Goal: Communication & Community: Share content

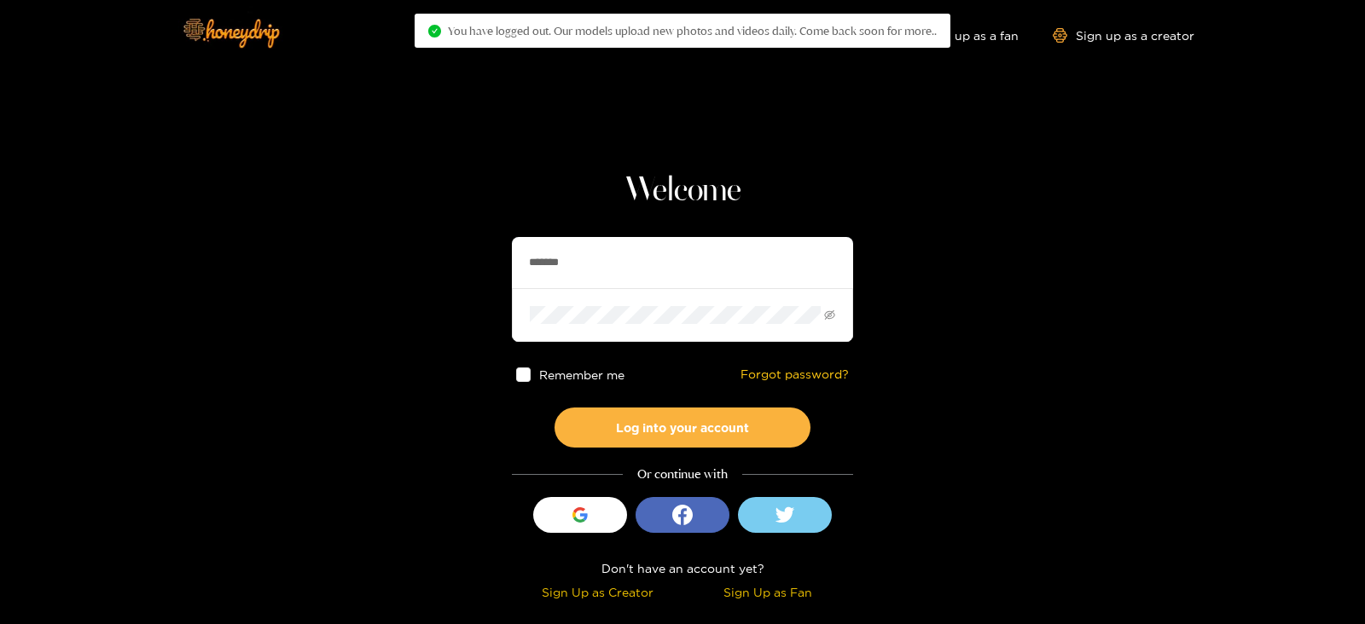
drag, startPoint x: 605, startPoint y: 247, endPoint x: 273, endPoint y: 281, distance: 333.6
click at [273, 281] on section "Welcome ******* Remember me Forgot password? Log into your account Or continue …" at bounding box center [682, 303] width 1365 height 606
type input "**********"
click at [554, 408] on button "Log into your account" at bounding box center [682, 428] width 256 height 40
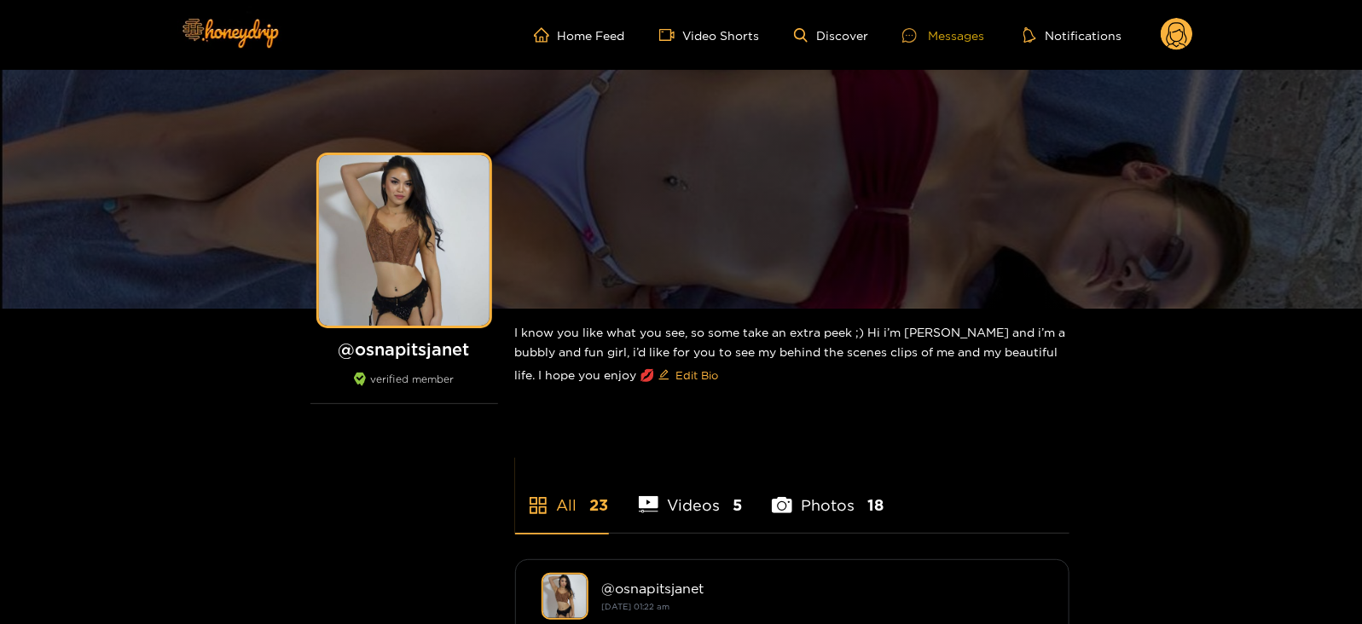
click at [942, 32] on div "Messages" at bounding box center [943, 36] width 82 height 20
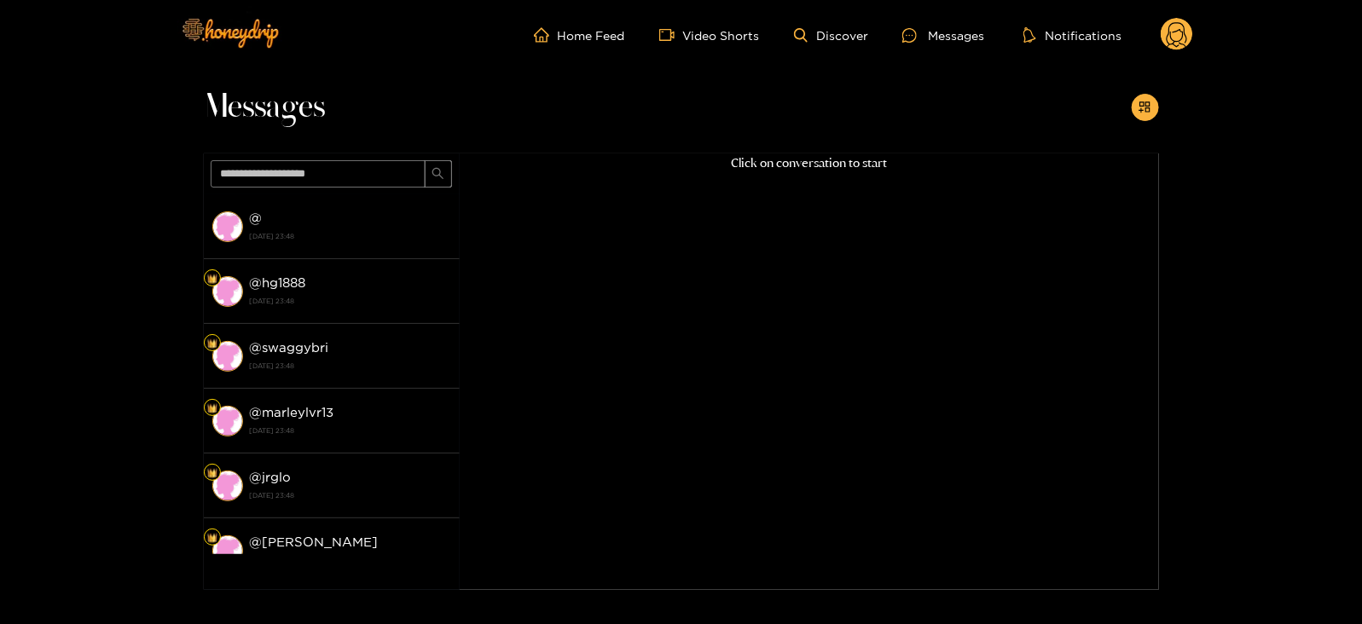
click at [1207, 41] on header "Home Feed Video Shorts Discover Messages Notifications 0 videos discover messag…" at bounding box center [681, 35] width 1362 height 70
click at [1201, 38] on header "Home Feed Video Shorts Discover Messages Notifications 0 videos discover messag…" at bounding box center [681, 35] width 1362 height 70
click at [1183, 39] on circle at bounding box center [1177, 34] width 32 height 32
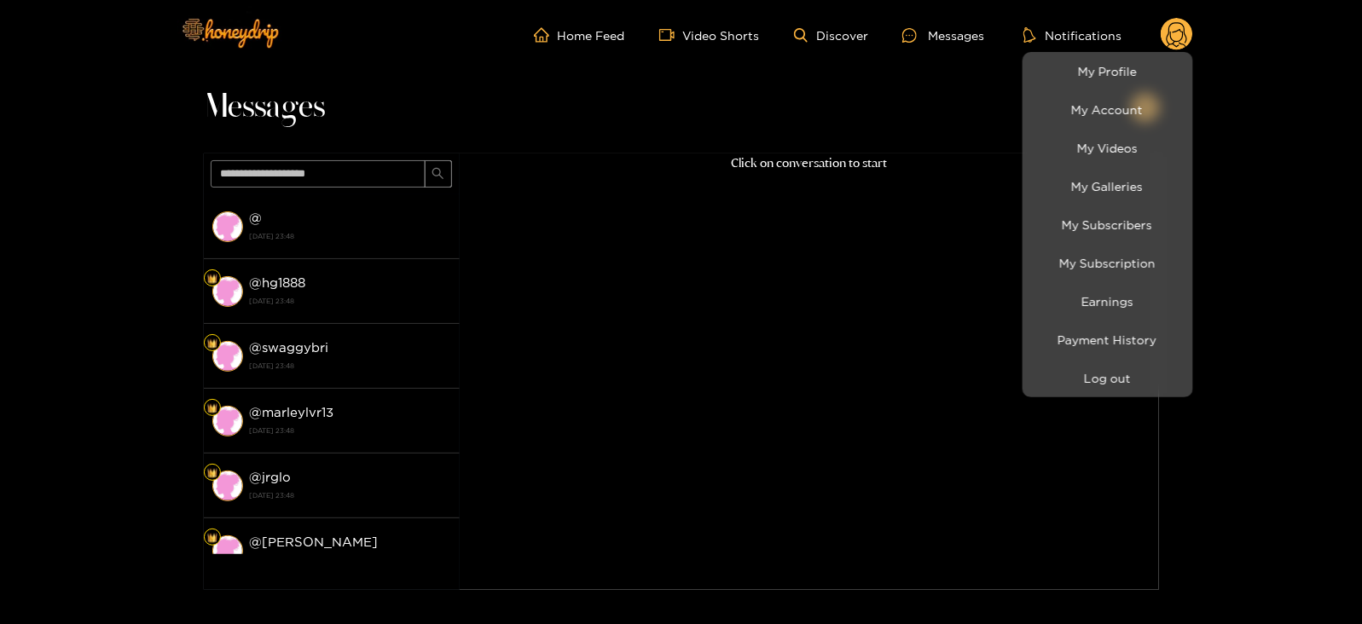
click at [1134, 93] on li "My Account" at bounding box center [1108, 109] width 171 height 38
click at [1125, 87] on li "My Profile" at bounding box center [1108, 71] width 171 height 38
click at [1088, 35] on div at bounding box center [681, 312] width 1362 height 624
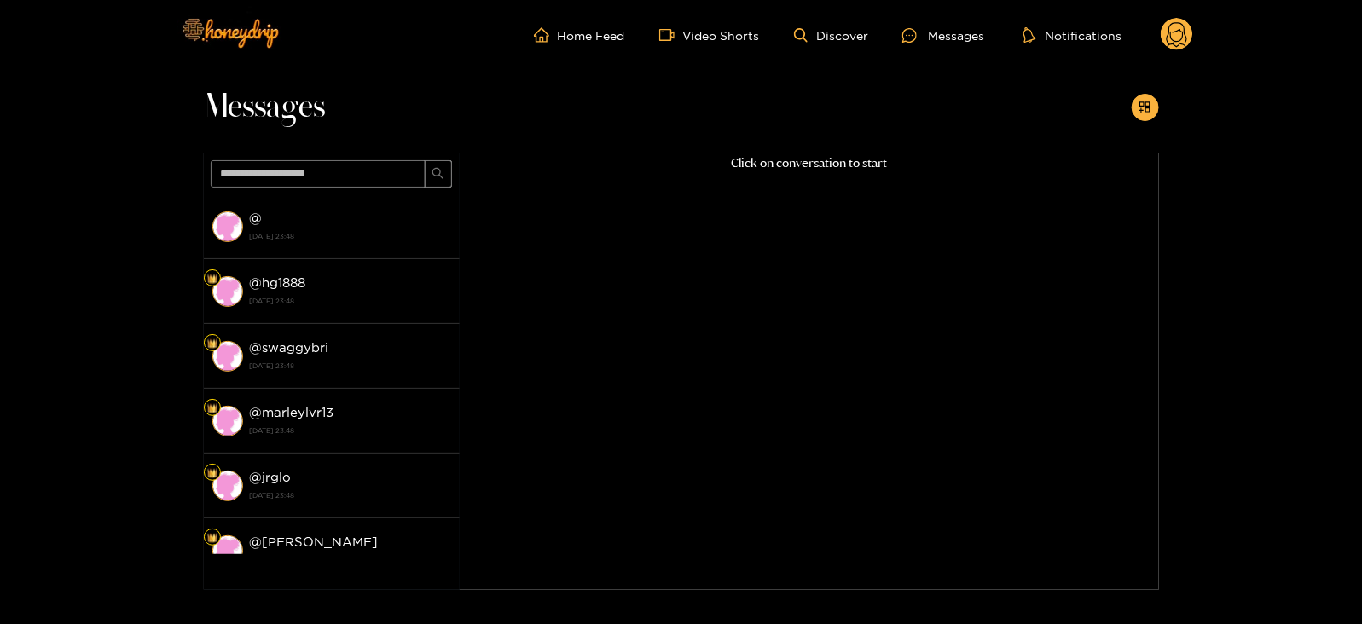
click at [1194, 30] on header "Home Feed Video Shorts Discover Messages Notifications 0 videos discover messag…" at bounding box center [681, 35] width 1362 height 70
click at [1181, 28] on circle at bounding box center [1177, 34] width 32 height 32
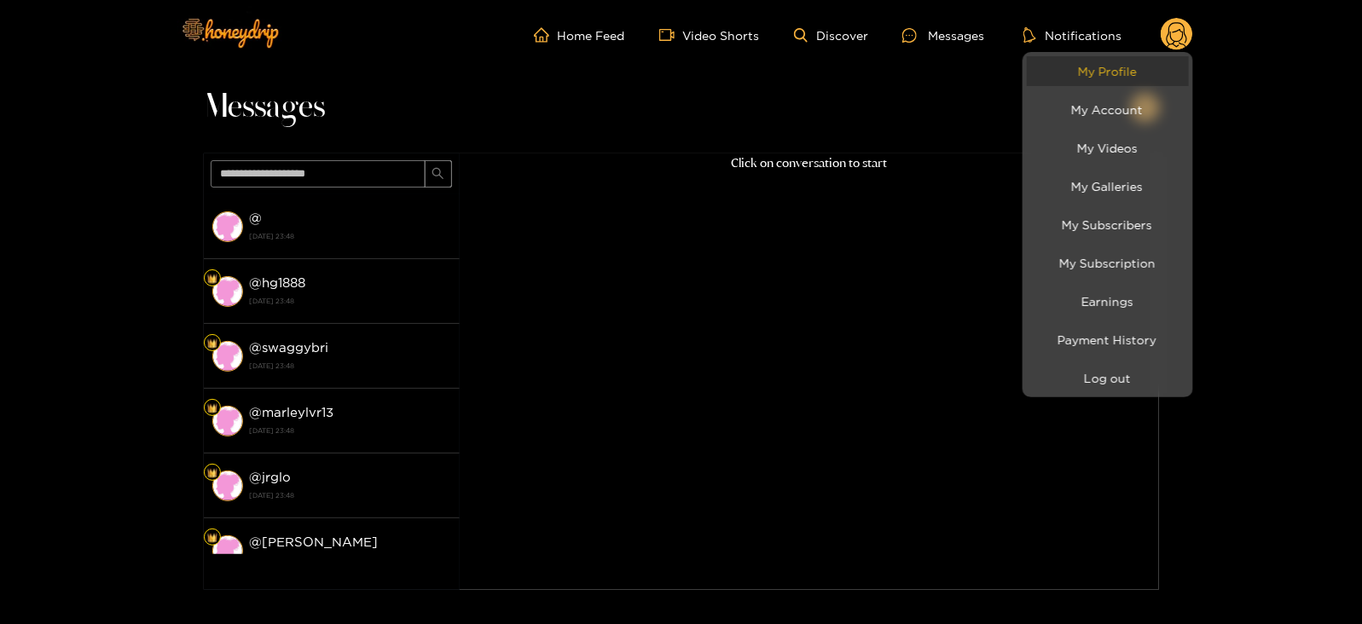
click at [1088, 61] on link "My Profile" at bounding box center [1108, 71] width 162 height 30
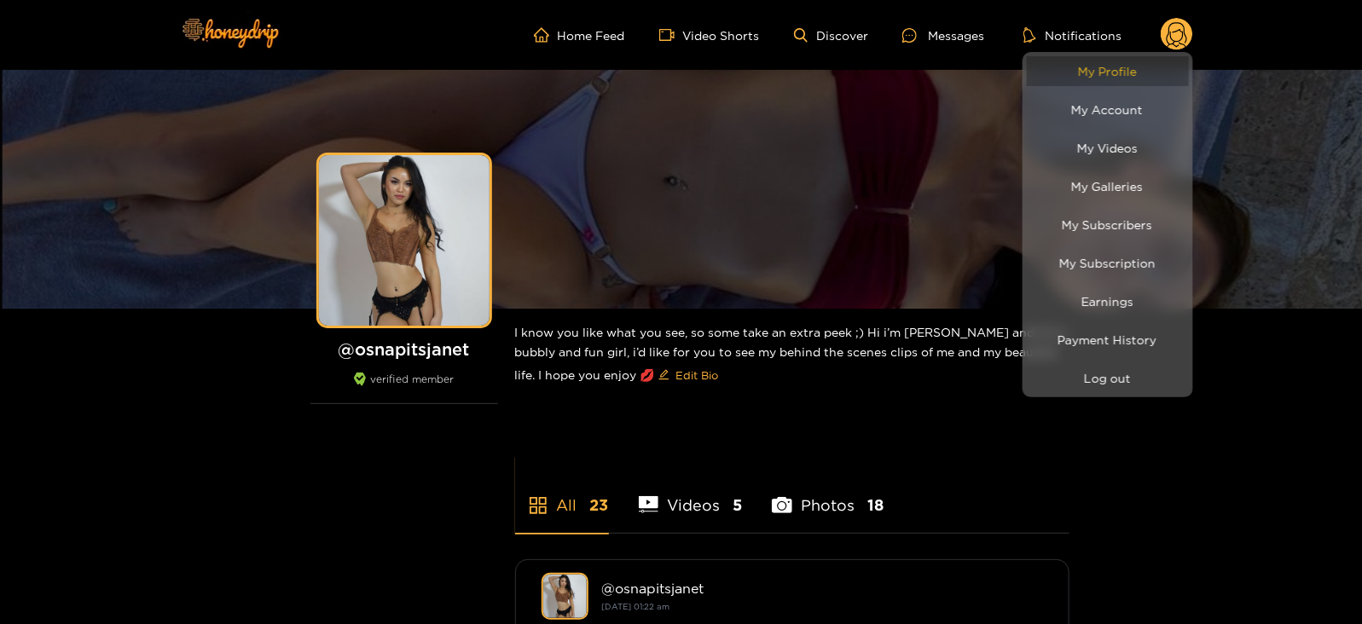
click at [1088, 61] on link "My Profile" at bounding box center [1108, 71] width 162 height 30
drag, startPoint x: 1088, startPoint y: 61, endPoint x: 1160, endPoint y: 389, distance: 336.1
click at [1160, 389] on ul "My Profile My Account My Videos My Galleries My Subscribers My Subscription Ear…" at bounding box center [1108, 224] width 171 height 345
click at [929, 22] on div at bounding box center [681, 312] width 1362 height 624
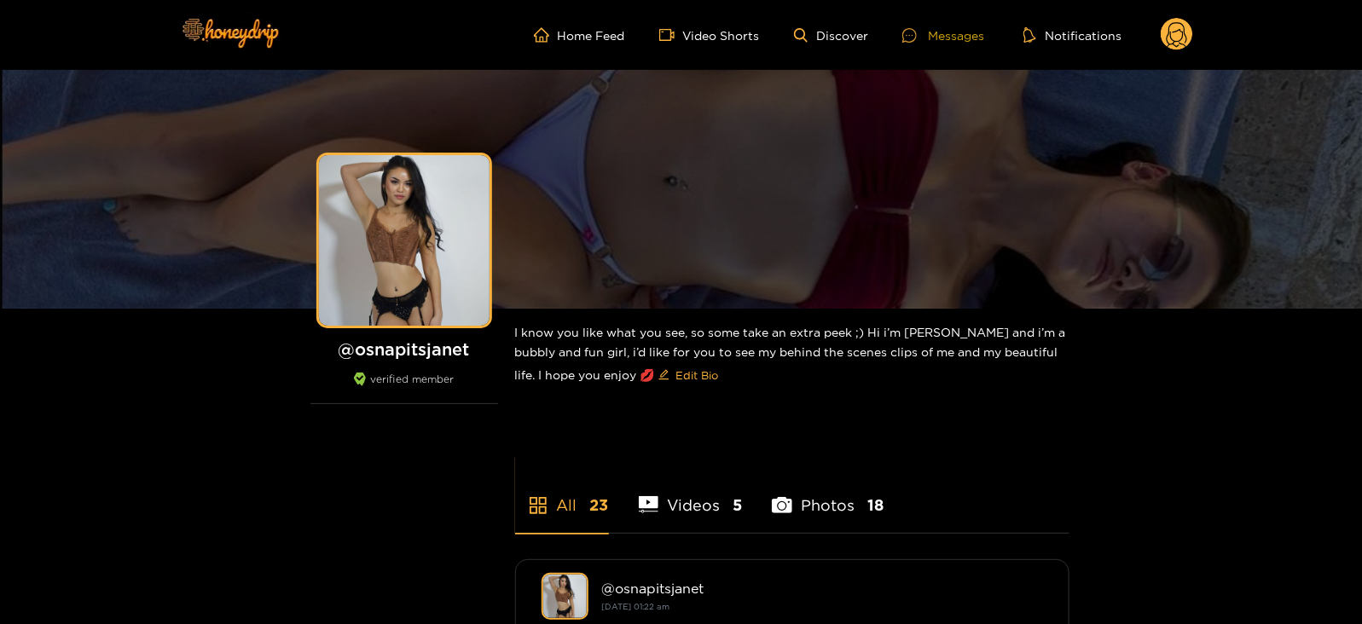
click at [930, 26] on div "Messages" at bounding box center [943, 36] width 82 height 20
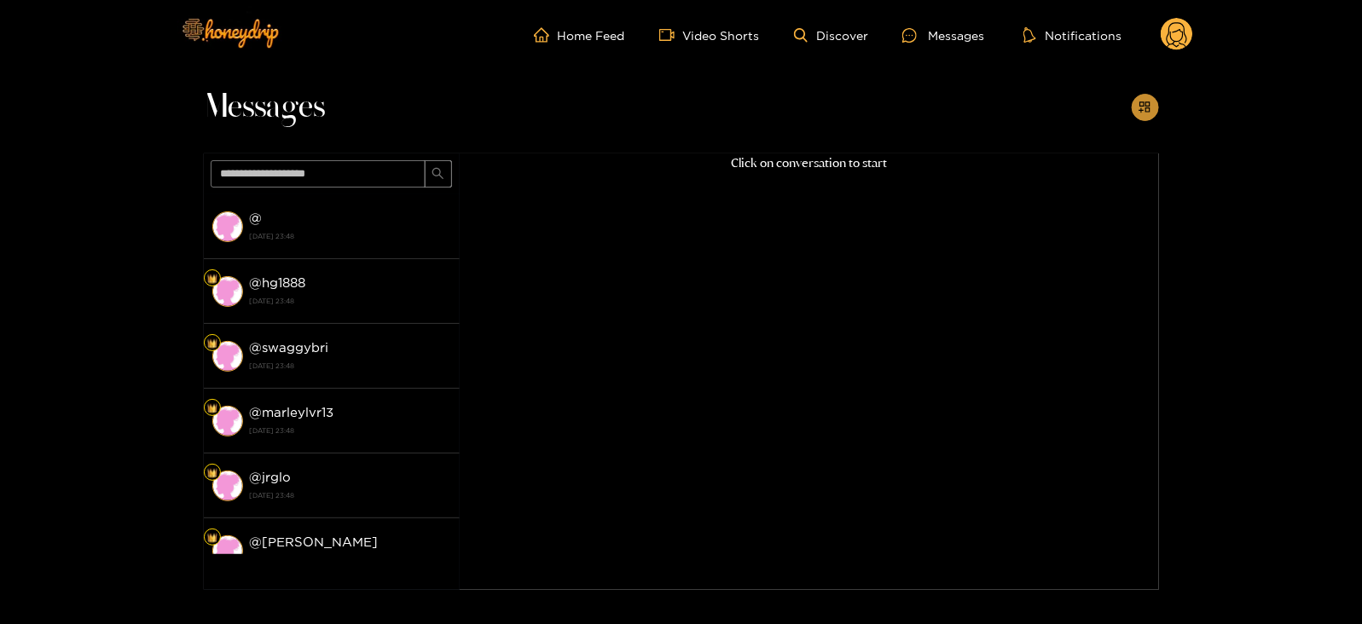
click at [1152, 117] on button "button" at bounding box center [1145, 107] width 27 height 27
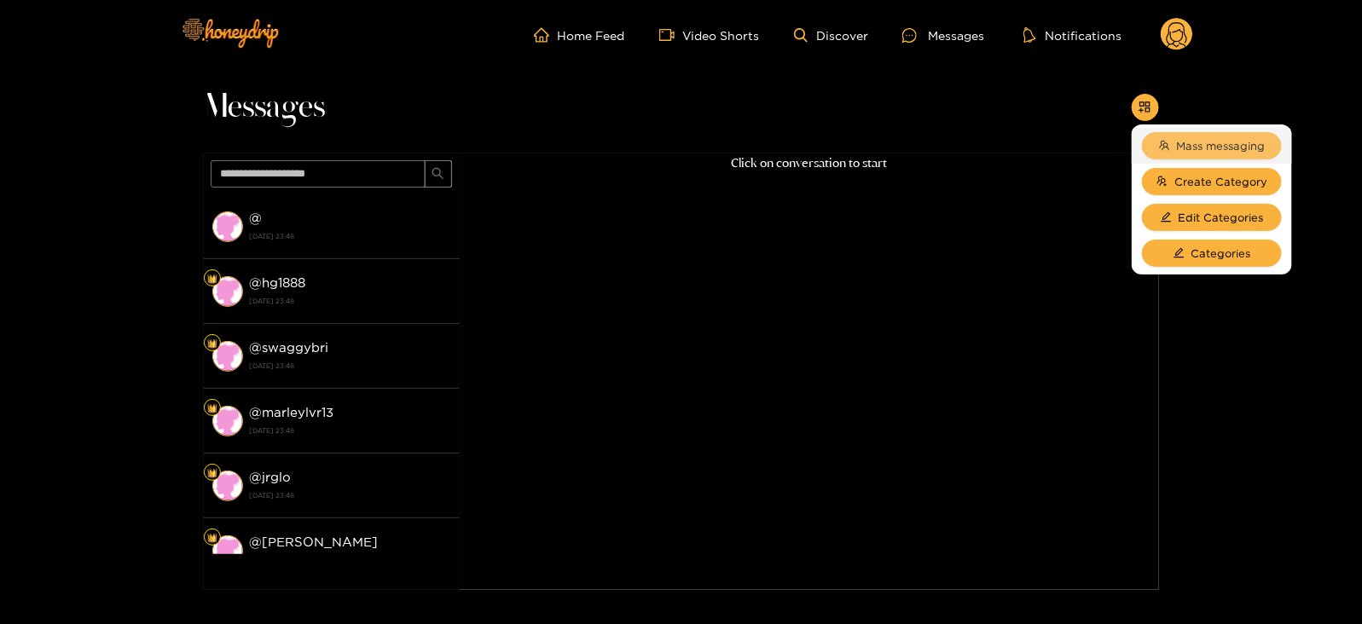
click at [1186, 143] on span "Mass messaging" at bounding box center [1221, 145] width 89 height 17
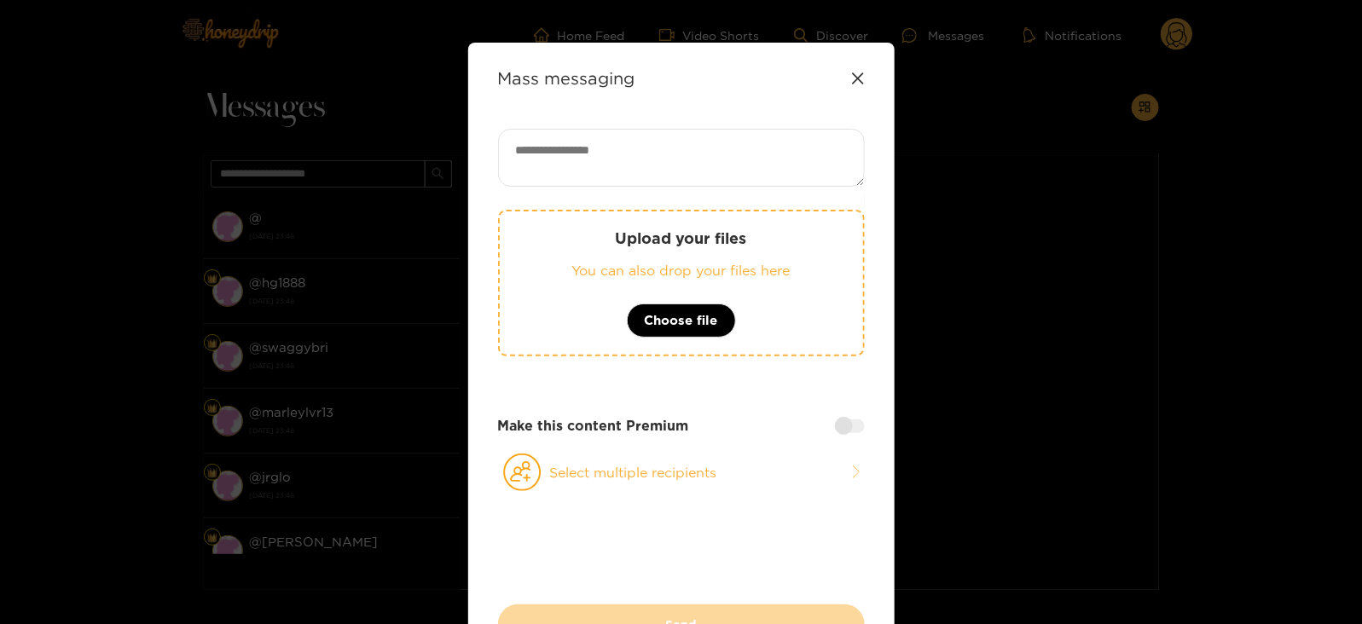
click at [639, 174] on textarea at bounding box center [681, 158] width 367 height 58
paste textarea "****"
type textarea "**********"
click at [583, 272] on p "You can also drop your files here" at bounding box center [681, 271] width 295 height 20
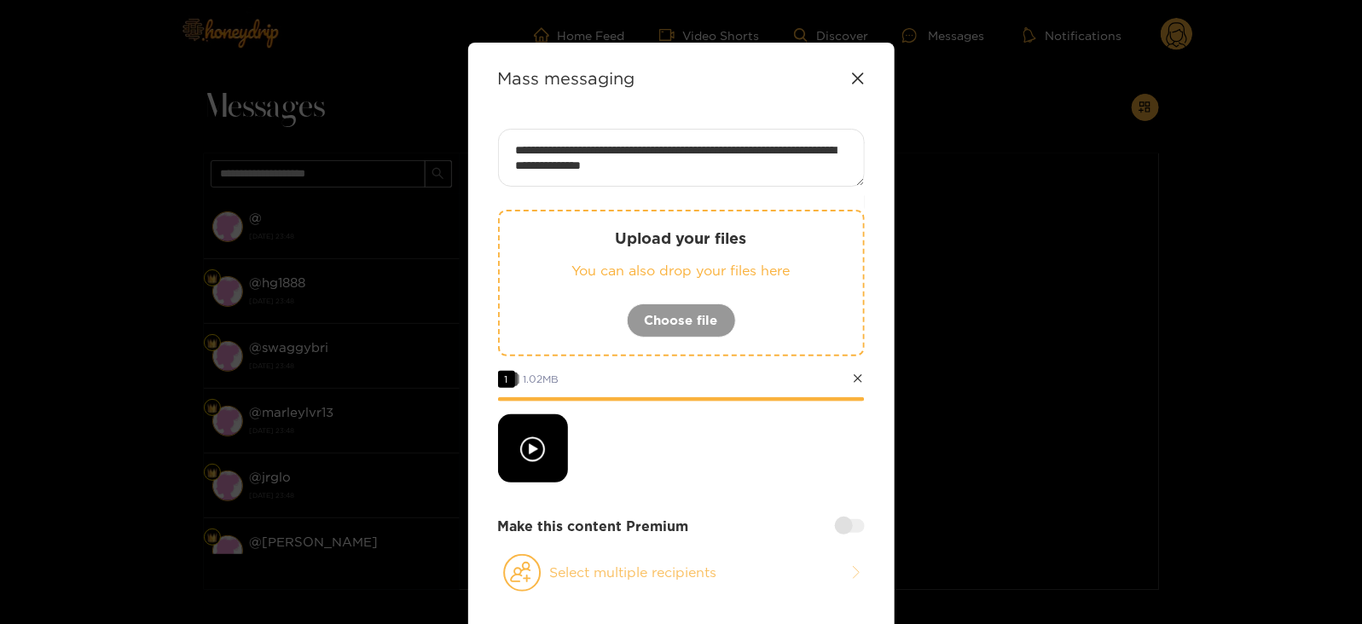
click at [577, 583] on button "Select multiple recipients" at bounding box center [681, 573] width 367 height 39
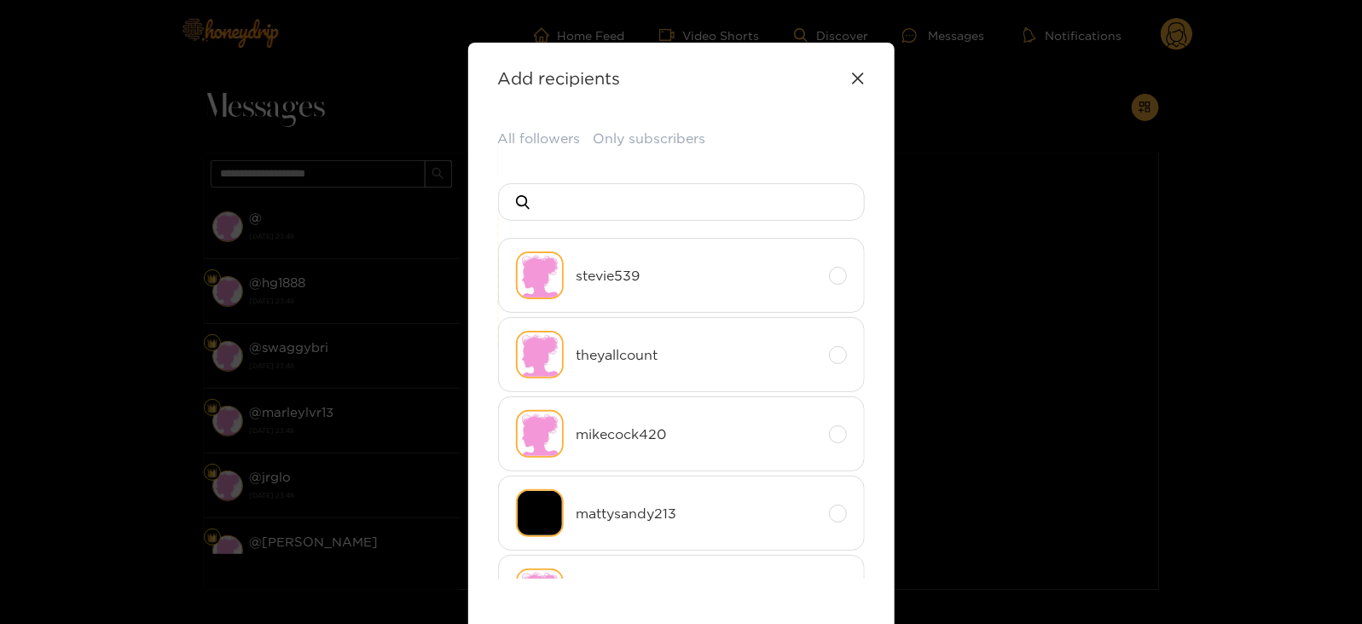
click at [531, 124] on div "**********" at bounding box center [681, 372] width 426 height 658
click at [539, 147] on button "All followers" at bounding box center [539, 139] width 83 height 20
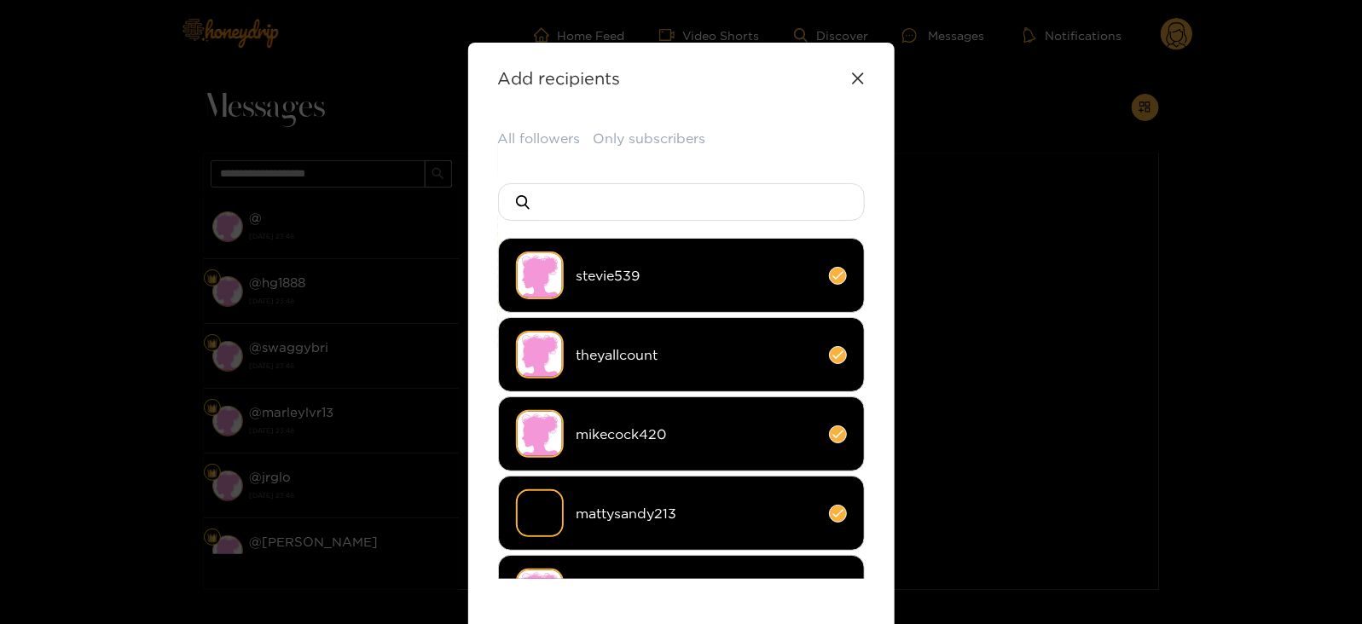
click at [570, 254] on li "stevie539" at bounding box center [681, 275] width 367 height 75
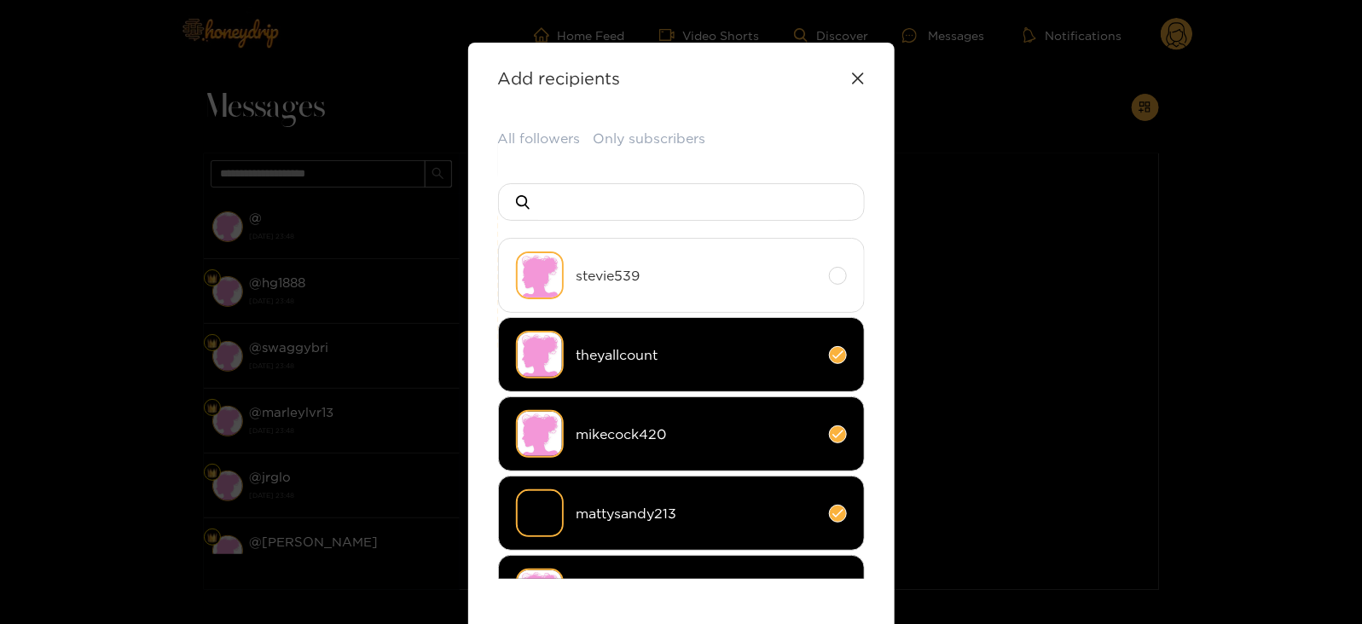
click at [556, 245] on li "stevie539" at bounding box center [681, 275] width 367 height 75
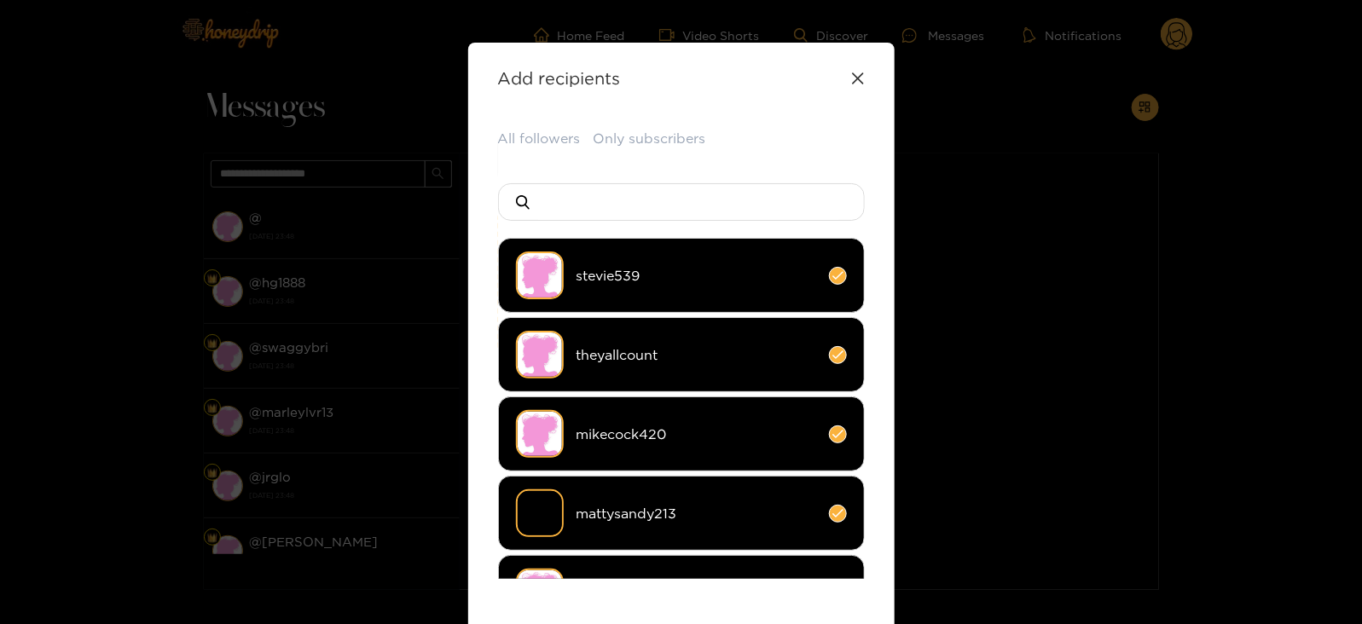
click at [542, 181] on div "All followers Only subscribers stevie539 theyallcount mikecock420 mattysandy213…" at bounding box center [681, 442] width 367 height 626
click at [552, 189] on input at bounding box center [688, 202] width 300 height 36
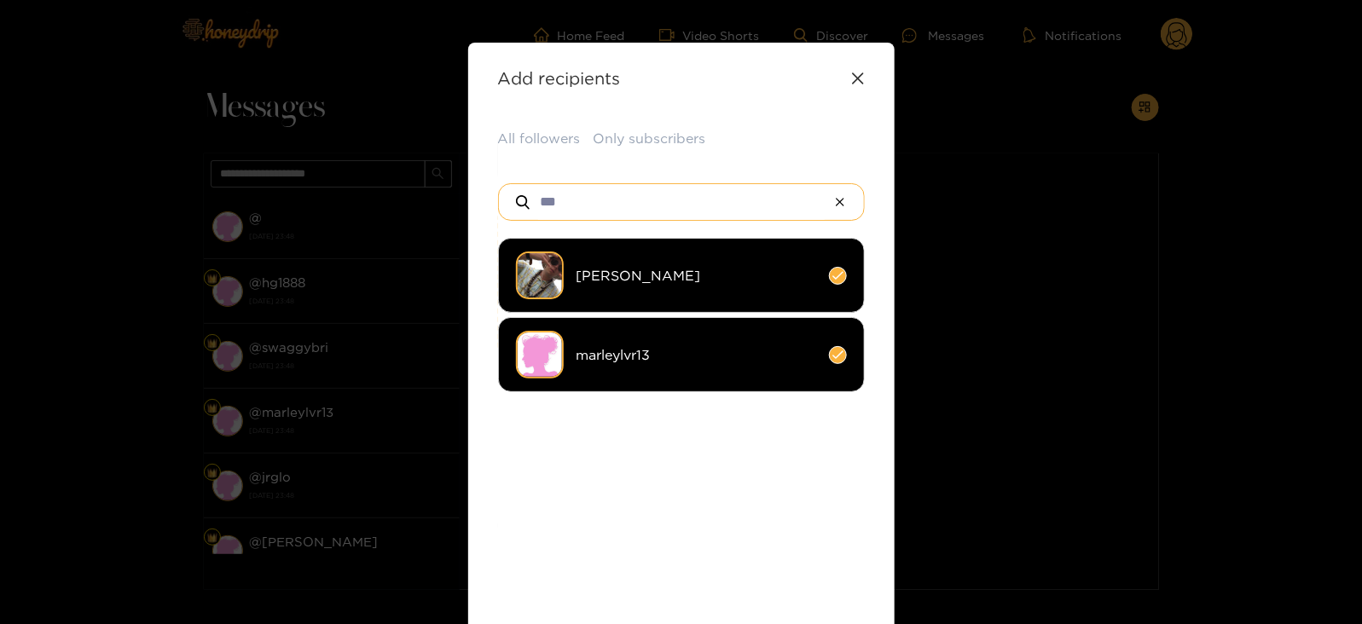
type input "***"
click at [599, 368] on li "marleylvr13" at bounding box center [681, 354] width 367 height 75
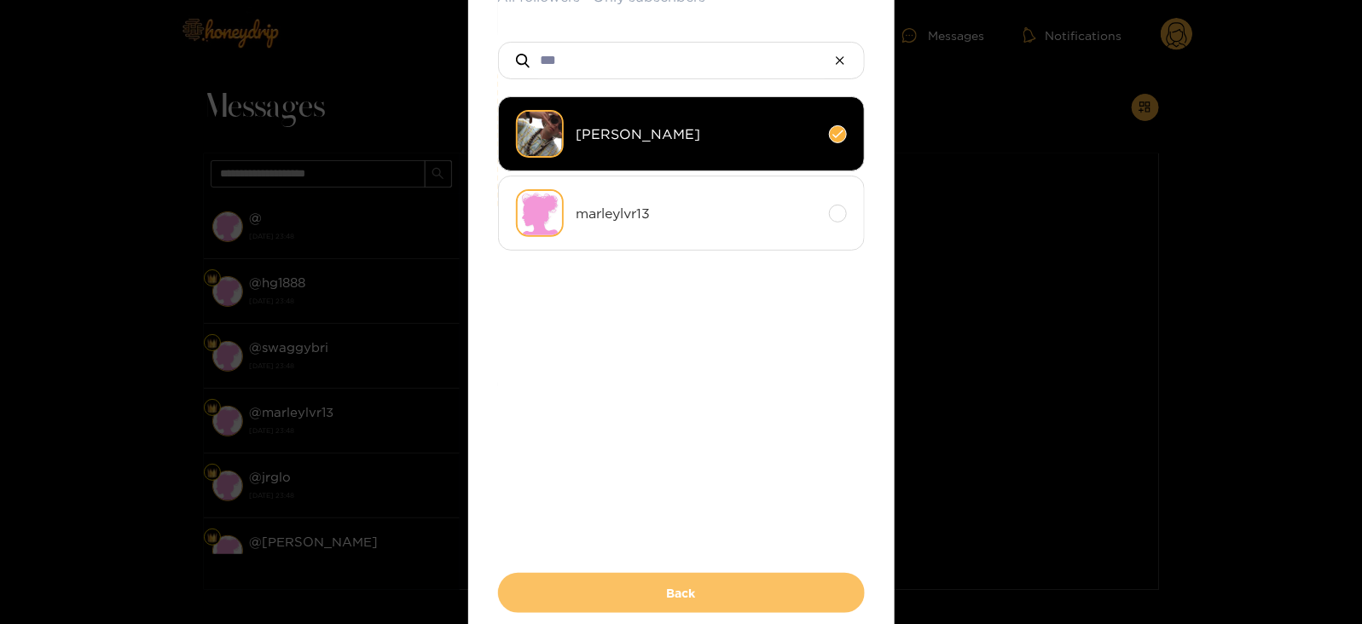
scroll to position [142, 0]
click at [608, 608] on button "Back" at bounding box center [681, 592] width 367 height 40
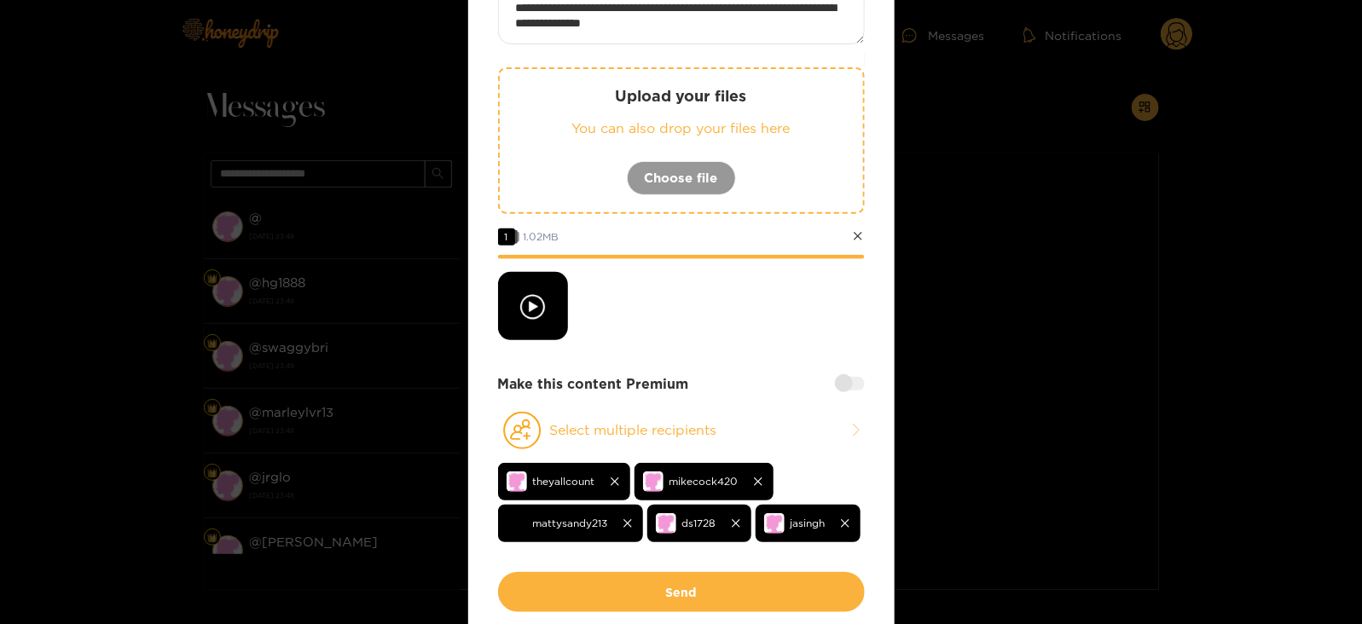
click at [853, 385] on div at bounding box center [850, 384] width 30 height 14
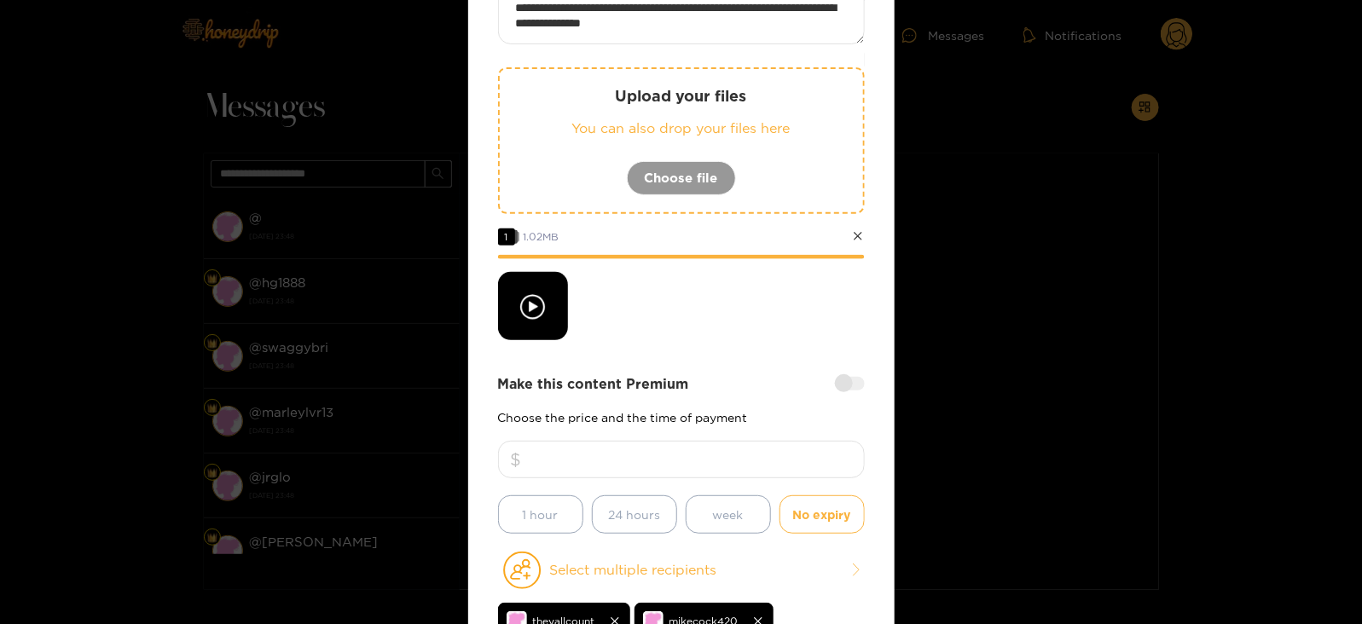
click at [637, 456] on input "number" at bounding box center [681, 460] width 367 height 38
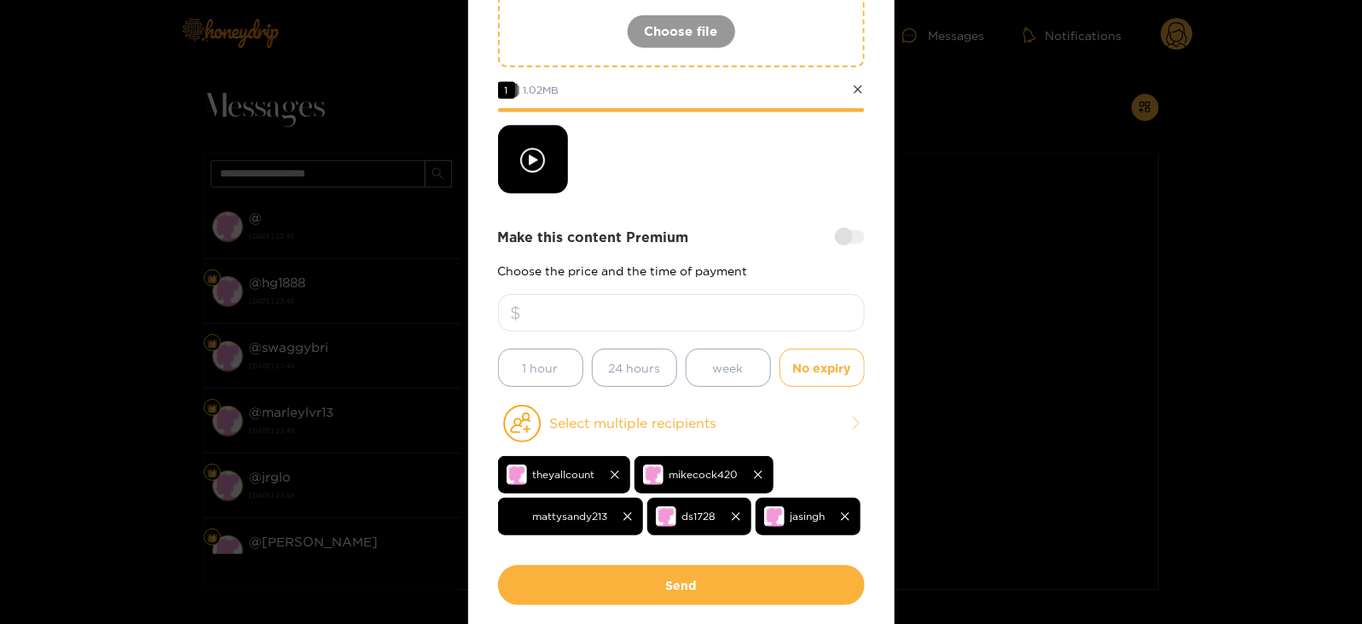
scroll to position [290, 0]
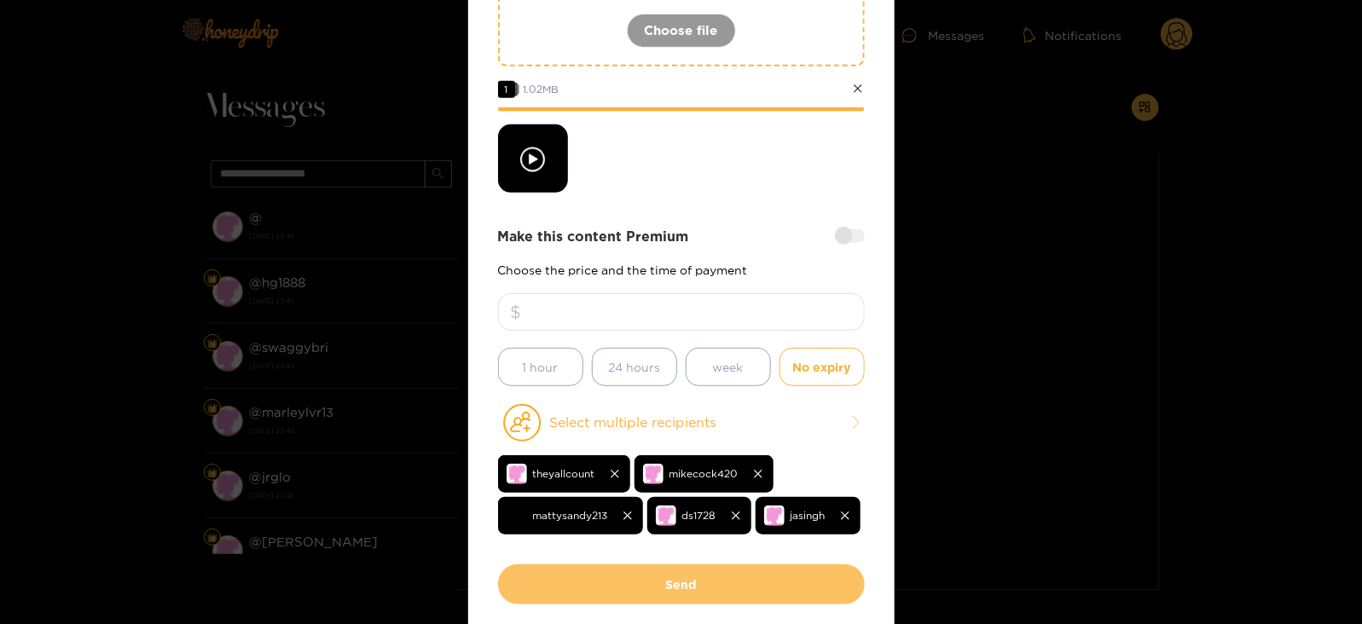
type input "**"
click at [678, 598] on button "Send" at bounding box center [681, 585] width 367 height 40
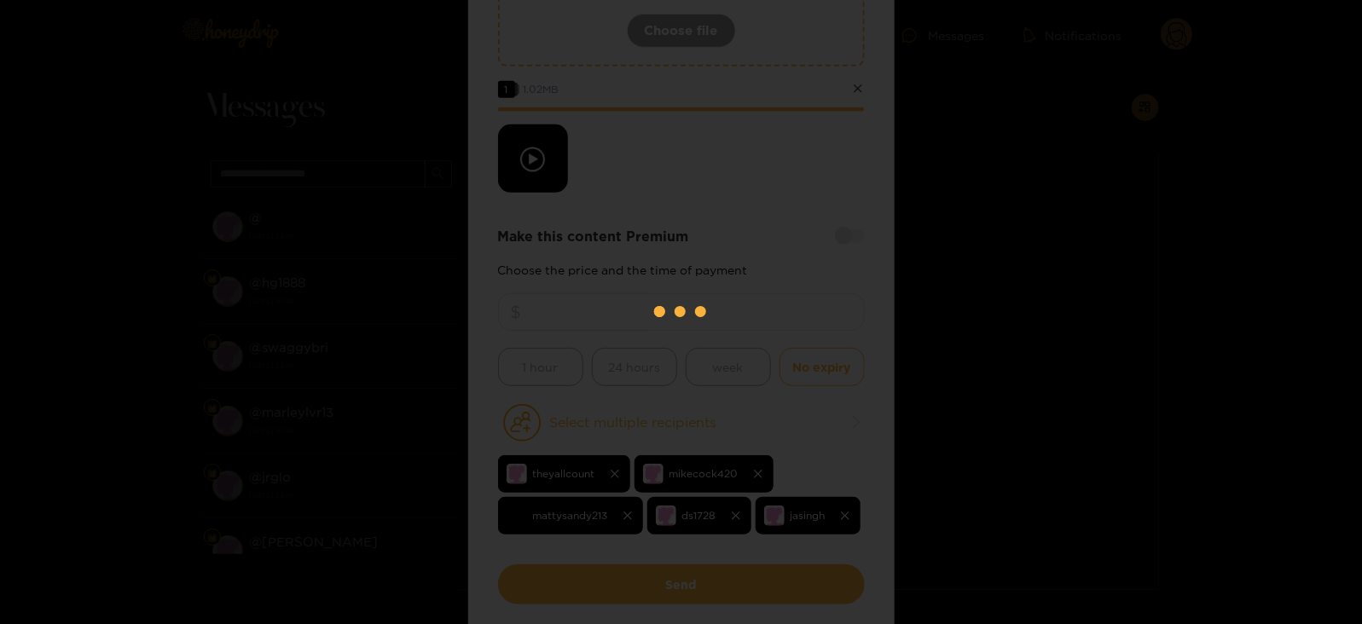
scroll to position [183, 0]
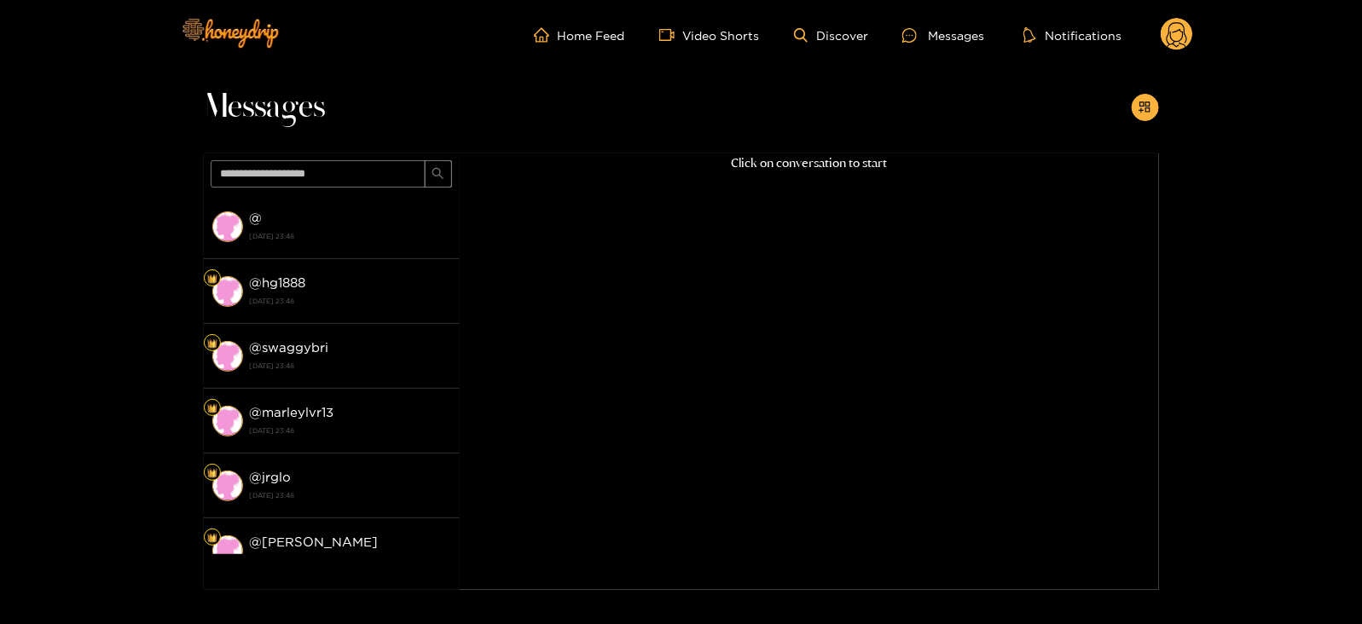
click at [1175, 42] on icon at bounding box center [1177, 37] width 20 height 30
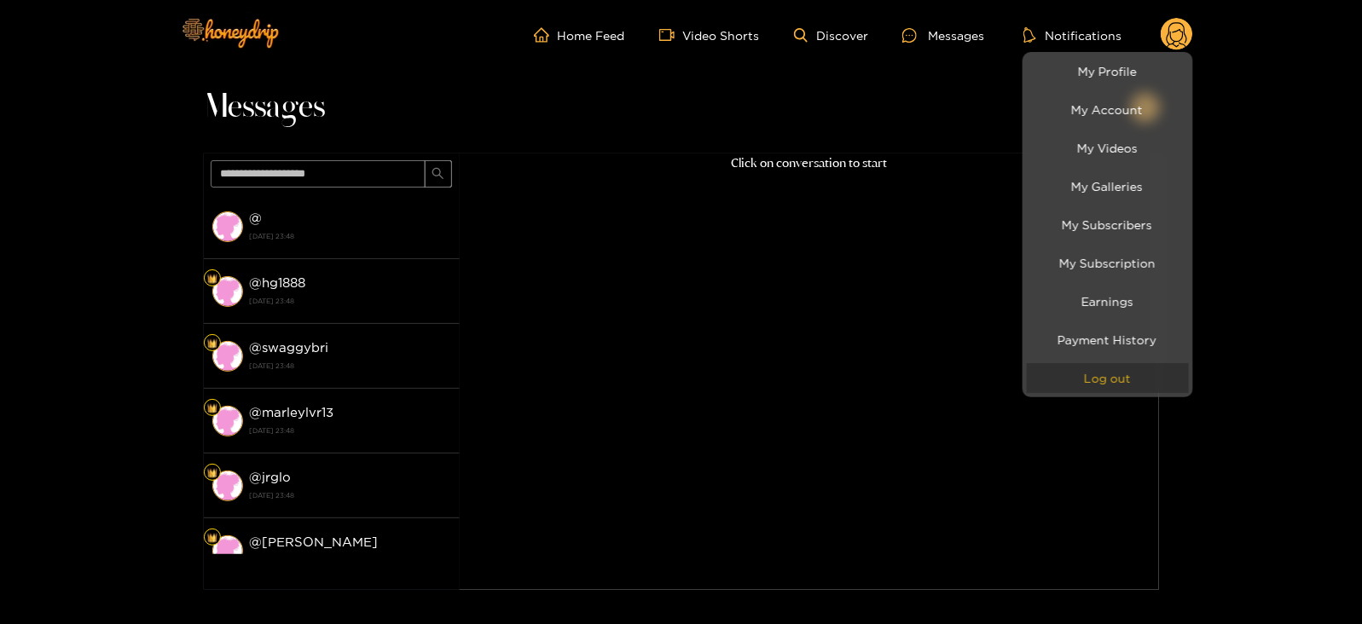
click at [1045, 384] on button "Log out" at bounding box center [1108, 378] width 162 height 30
